Goal: Information Seeking & Learning: Find specific fact

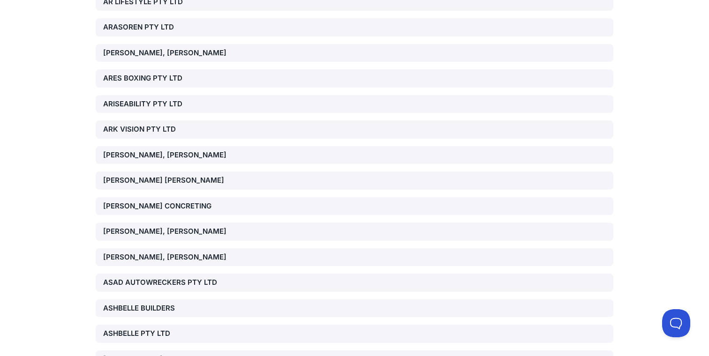
scroll to position [2568, 0]
click at [215, 176] on div "[PERSON_NAME] [PERSON_NAME]" at bounding box center [185, 181] width 165 height 11
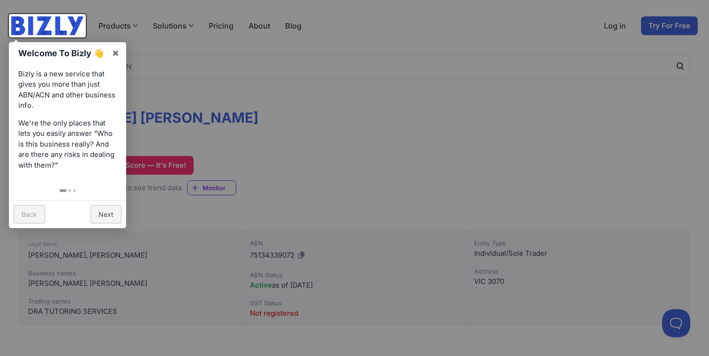
scroll to position [15, 0]
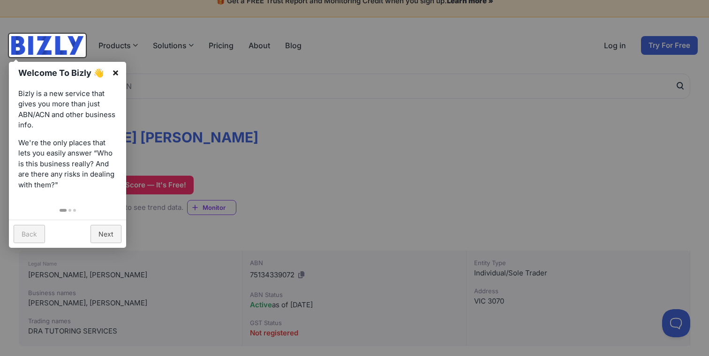
click at [118, 74] on link "×" at bounding box center [115, 72] width 21 height 21
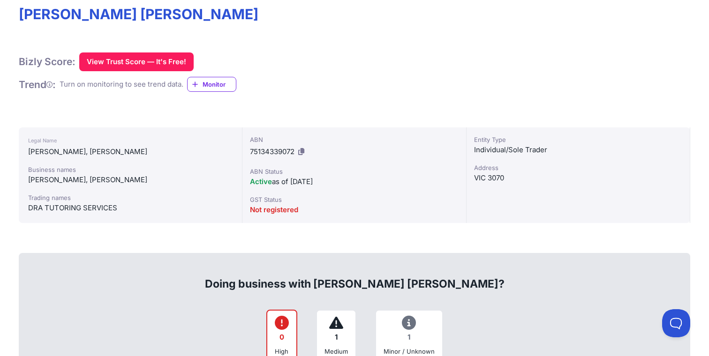
scroll to position [158, 0]
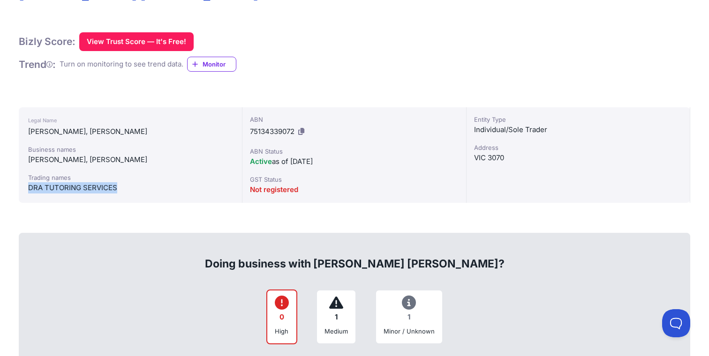
drag, startPoint x: 117, startPoint y: 190, endPoint x: 15, endPoint y: 189, distance: 101.3
